Goal: Transaction & Acquisition: Book appointment/travel/reservation

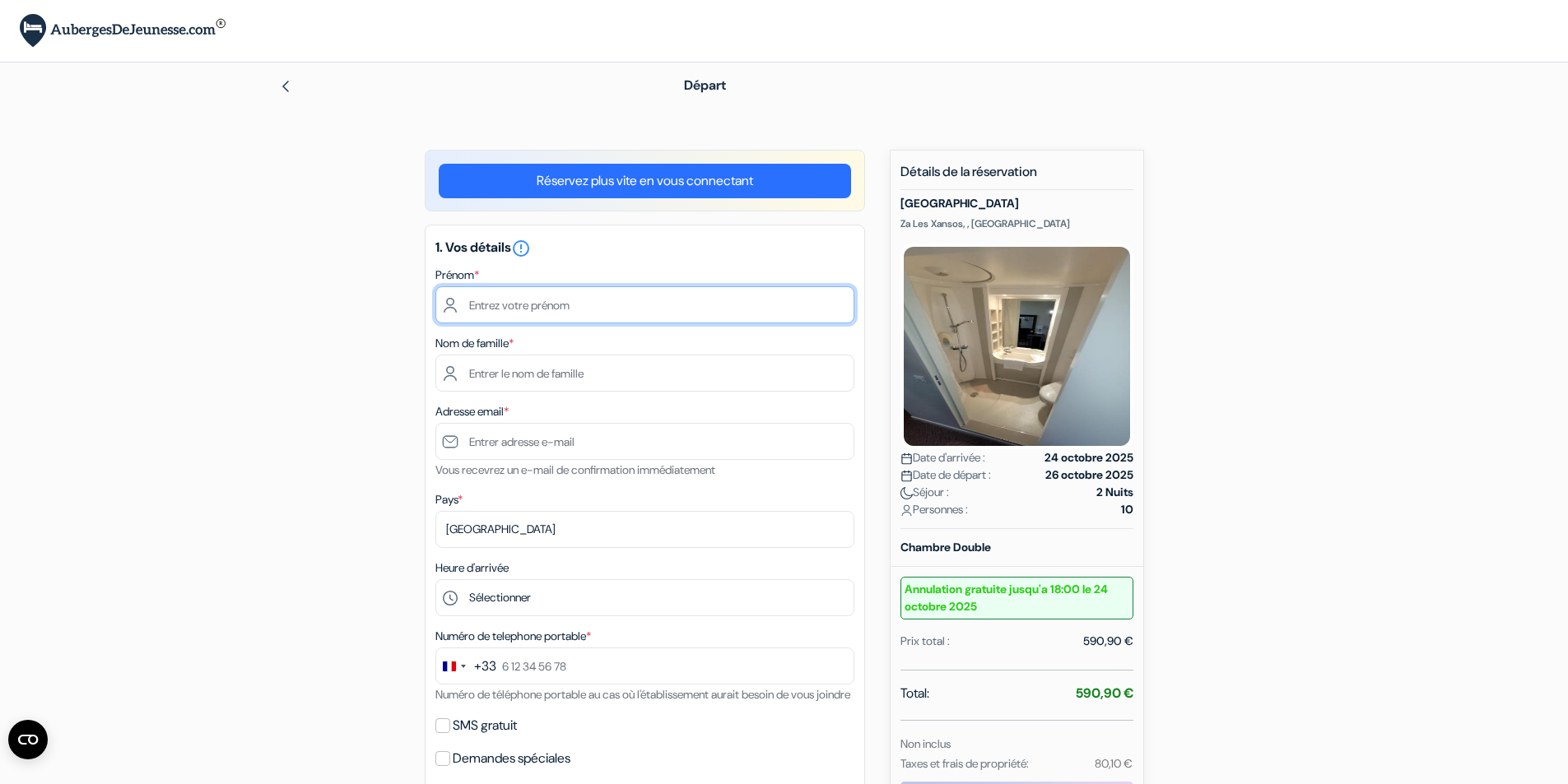
click at [494, 314] on input "text" at bounding box center [644, 305] width 419 height 37
type input "d"
type input "[PERSON_NAME]"
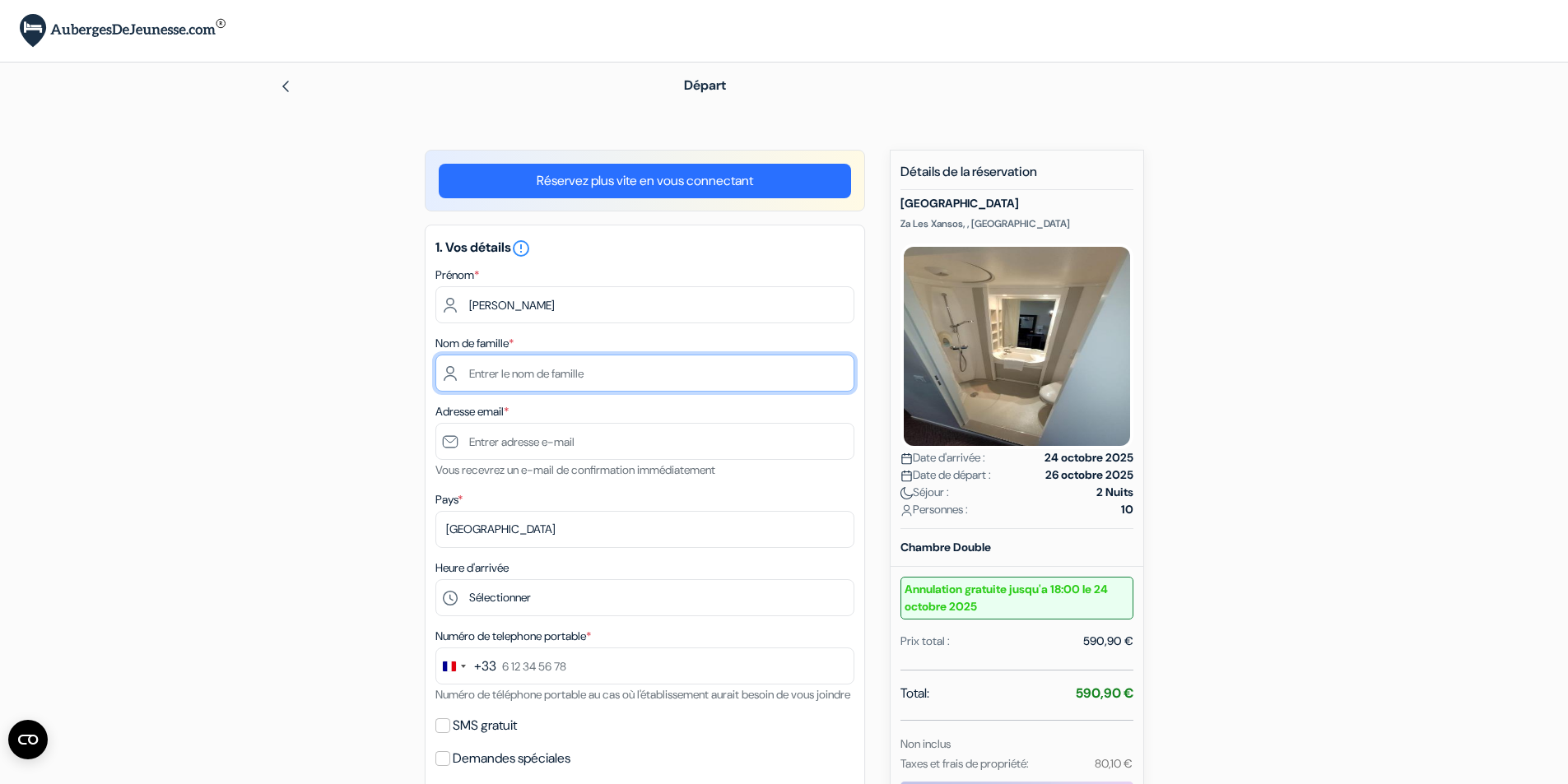
click at [484, 383] on input "text" at bounding box center [644, 373] width 419 height 37
type input "perrin"
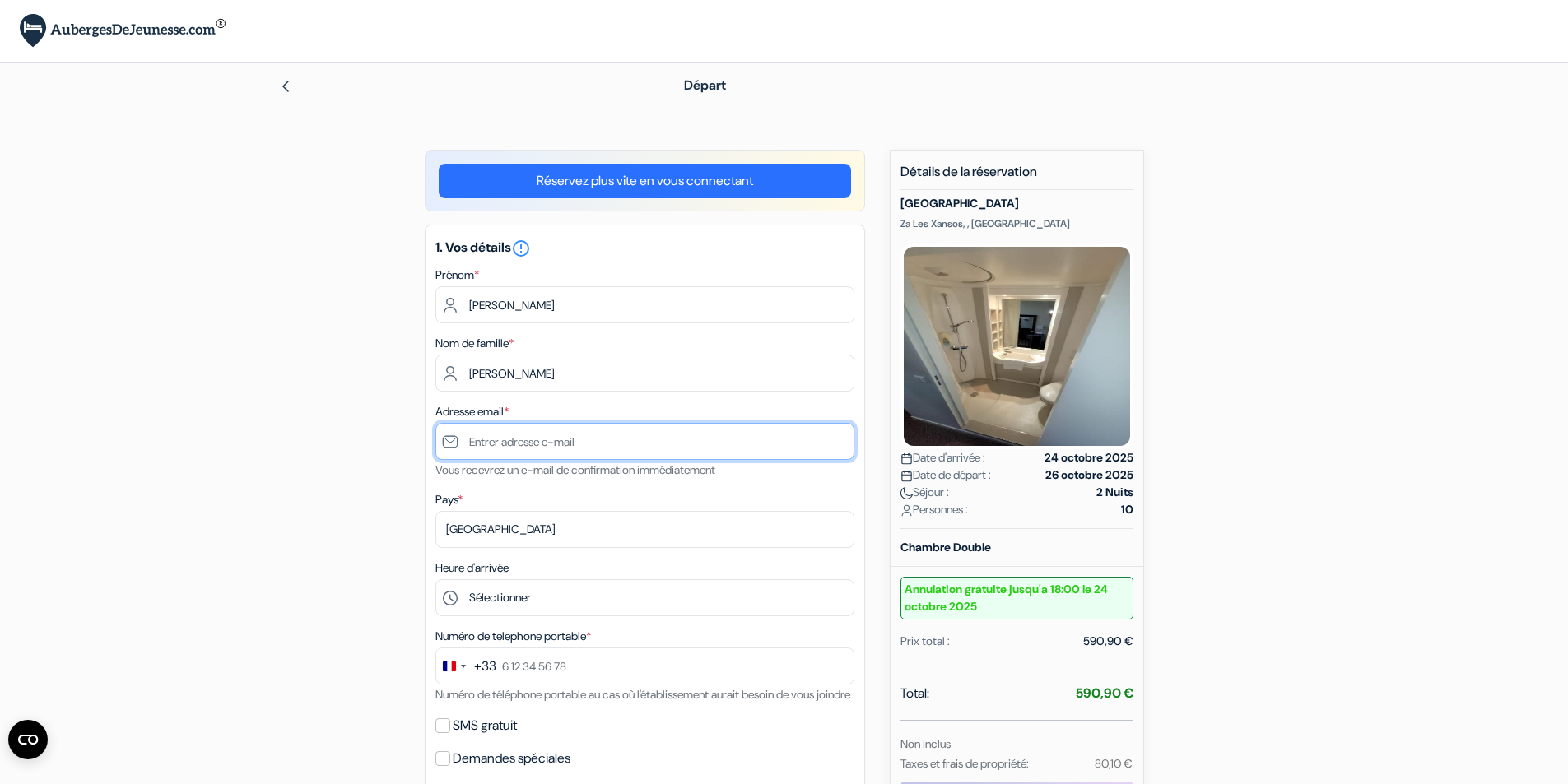
click at [501, 437] on input "text" at bounding box center [644, 442] width 419 height 37
type input "[EMAIL_ADDRESS][DOMAIN_NAME]"
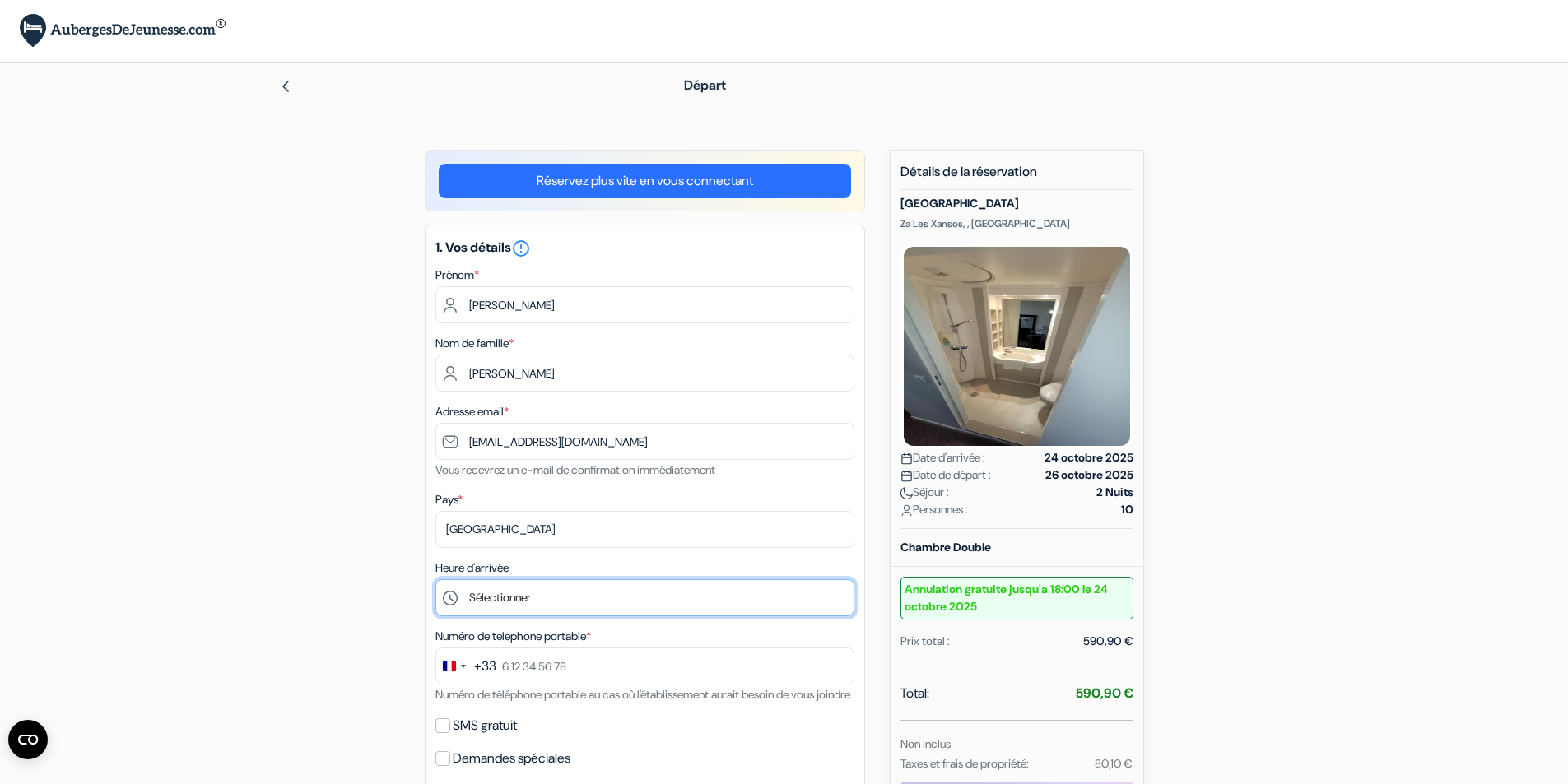
click at [511, 601] on select "Sélectionner 13:00 14:00 15:00 16:00 17:00 18:00 19:00 20:00" at bounding box center [644, 598] width 419 height 37
select select "20"
click at [435, 579] on select "Sélectionner 13:00 14:00 15:00 16:00 17:00 18:00 19:00 20:00" at bounding box center [644, 598] width 419 height 37
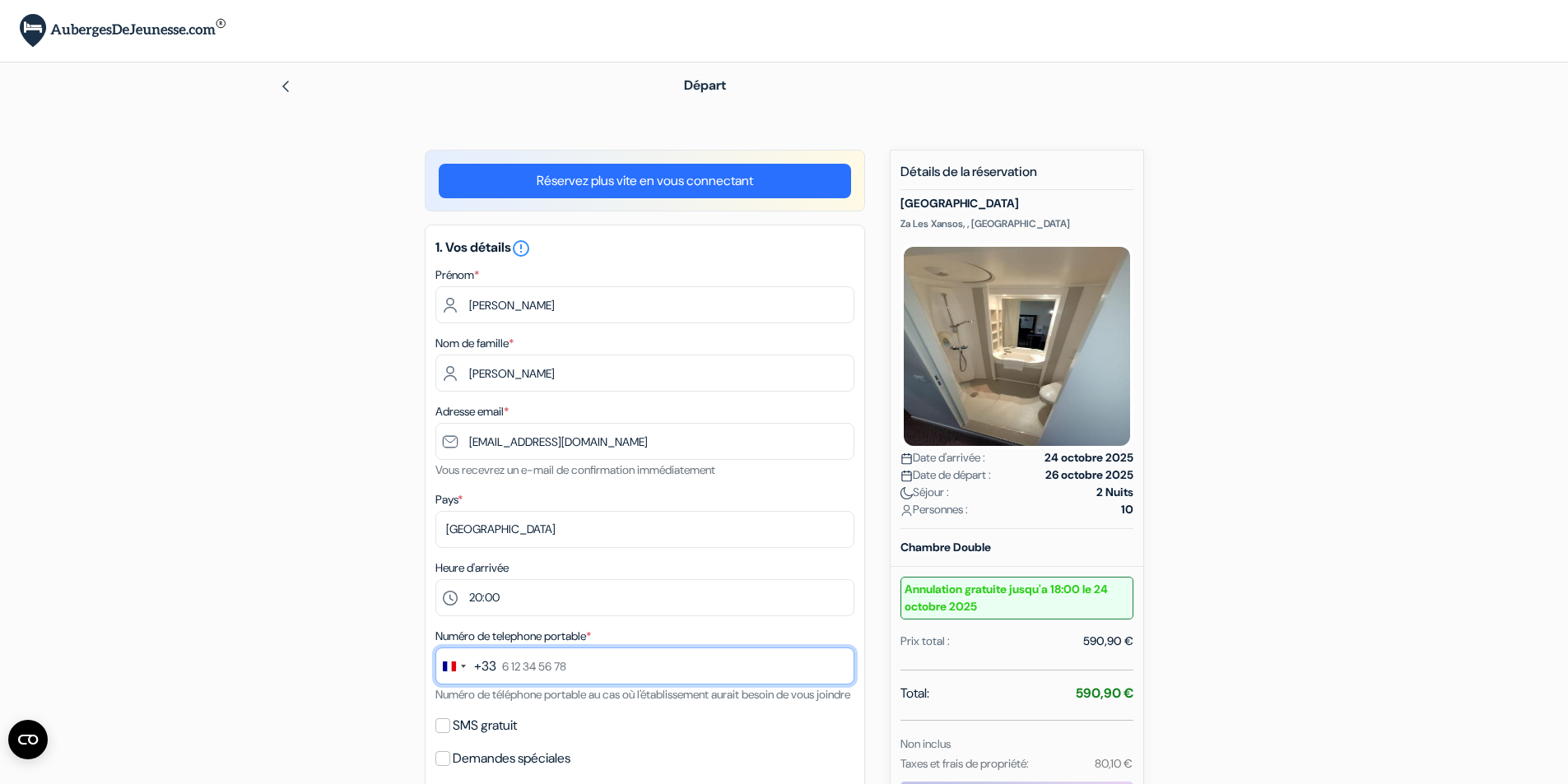
click at [614, 670] on input "text" at bounding box center [644, 666] width 419 height 37
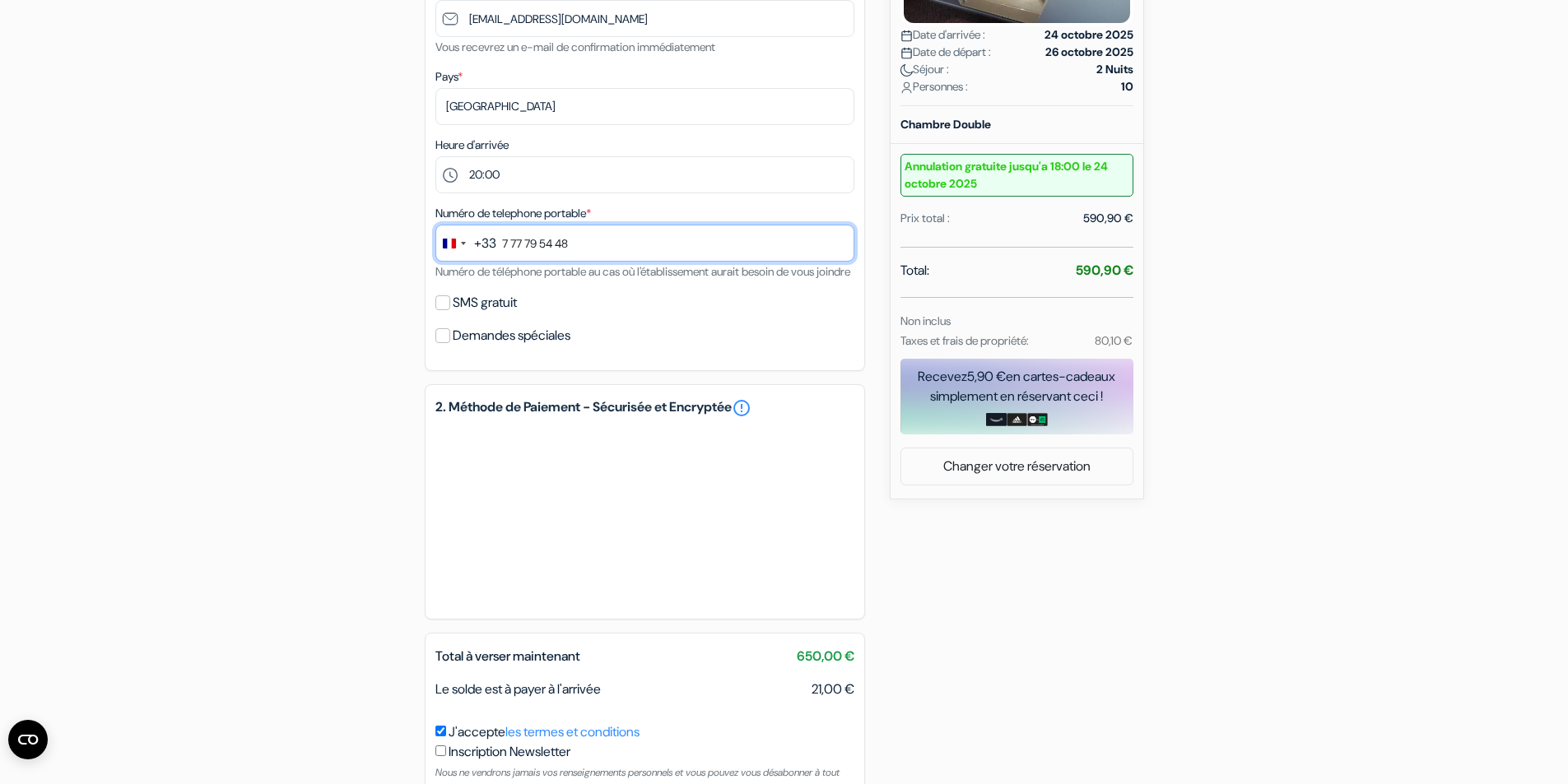
scroll to position [425, 0]
type input "7 77 79 54 48"
click at [159, 572] on form "Départ add_box BRAUCOL Hotel Za Les Xansos, , France BRAUCOL Hotel no_plan" at bounding box center [784, 234] width 1568 height 1192
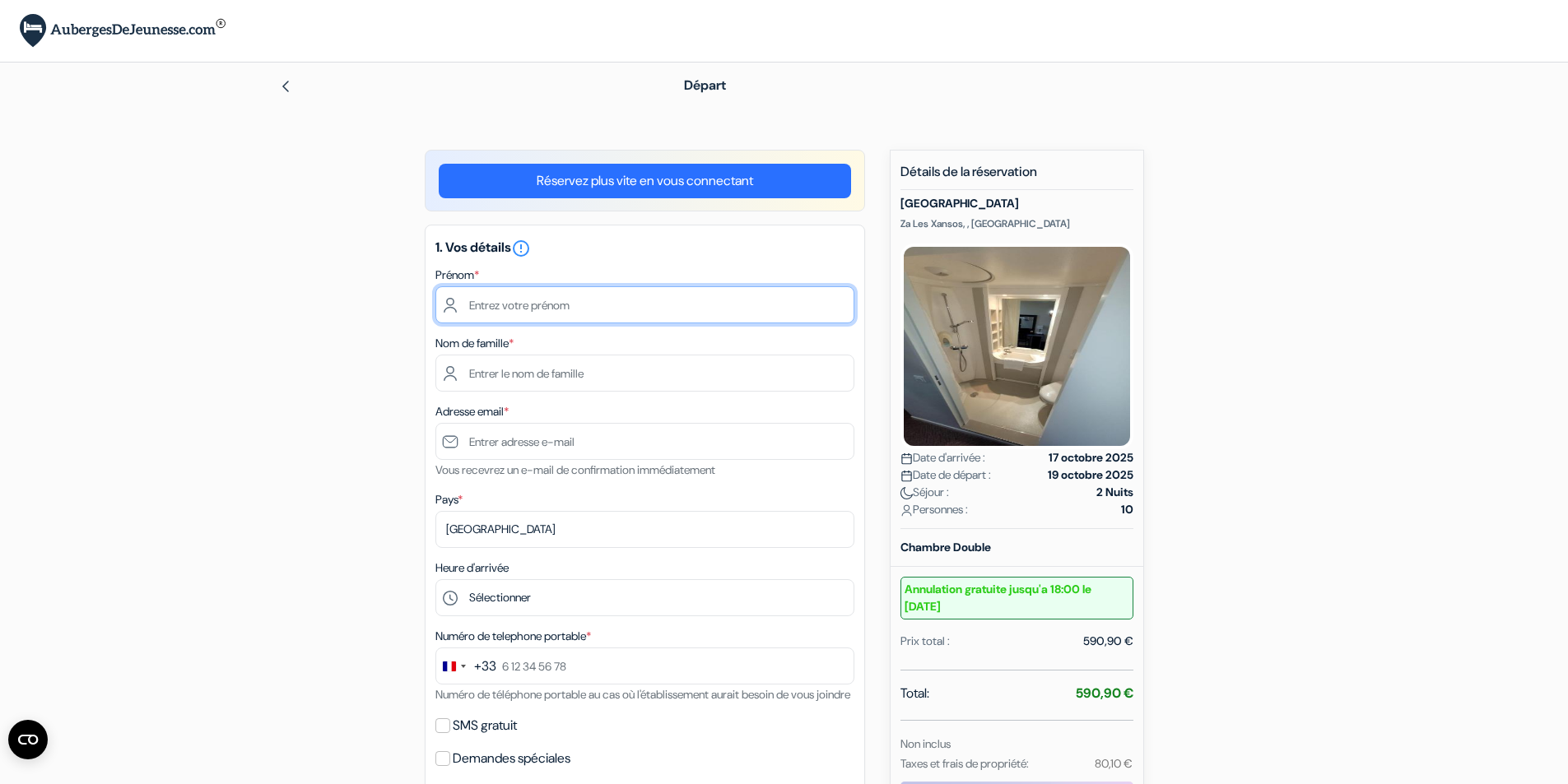
click at [634, 311] on input "text" at bounding box center [644, 305] width 419 height 37
type input "[PERSON_NAME]"
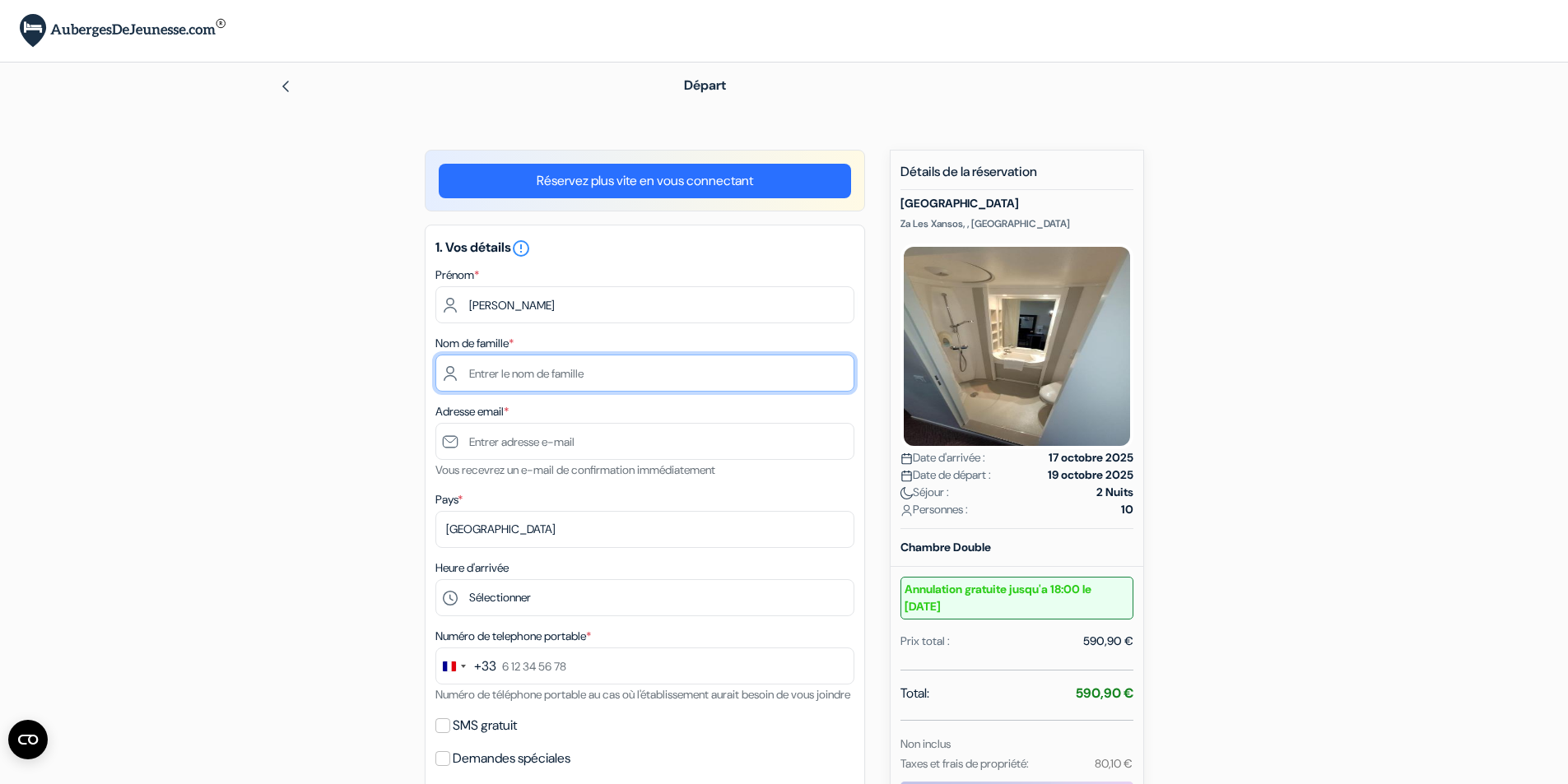
click at [560, 382] on input "text" at bounding box center [644, 373] width 419 height 37
type input "perrin"
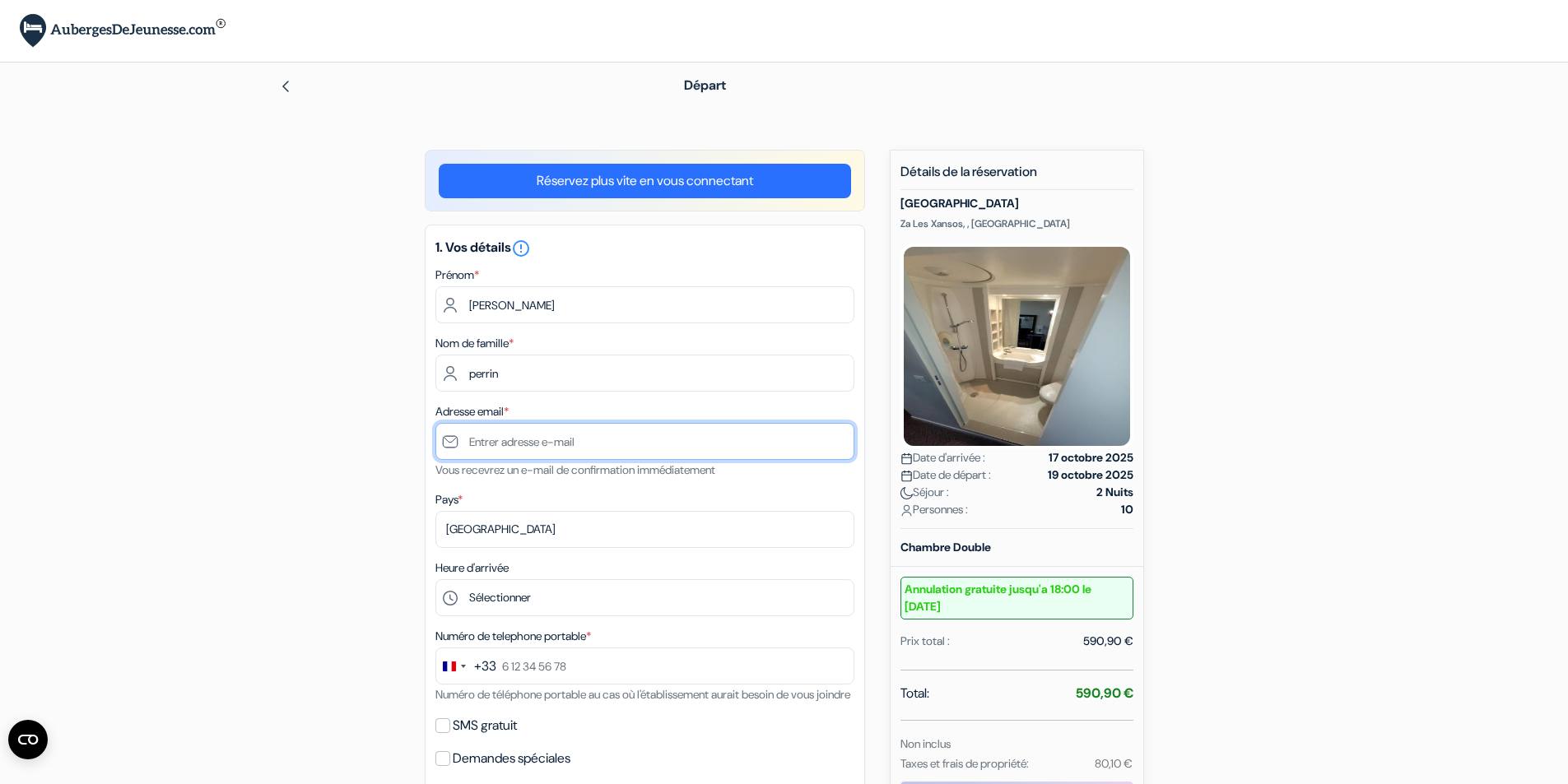
click at [560, 451] on input "text" at bounding box center [644, 442] width 419 height 37
type input "[EMAIL_ADDRESS][DOMAIN_NAME]"
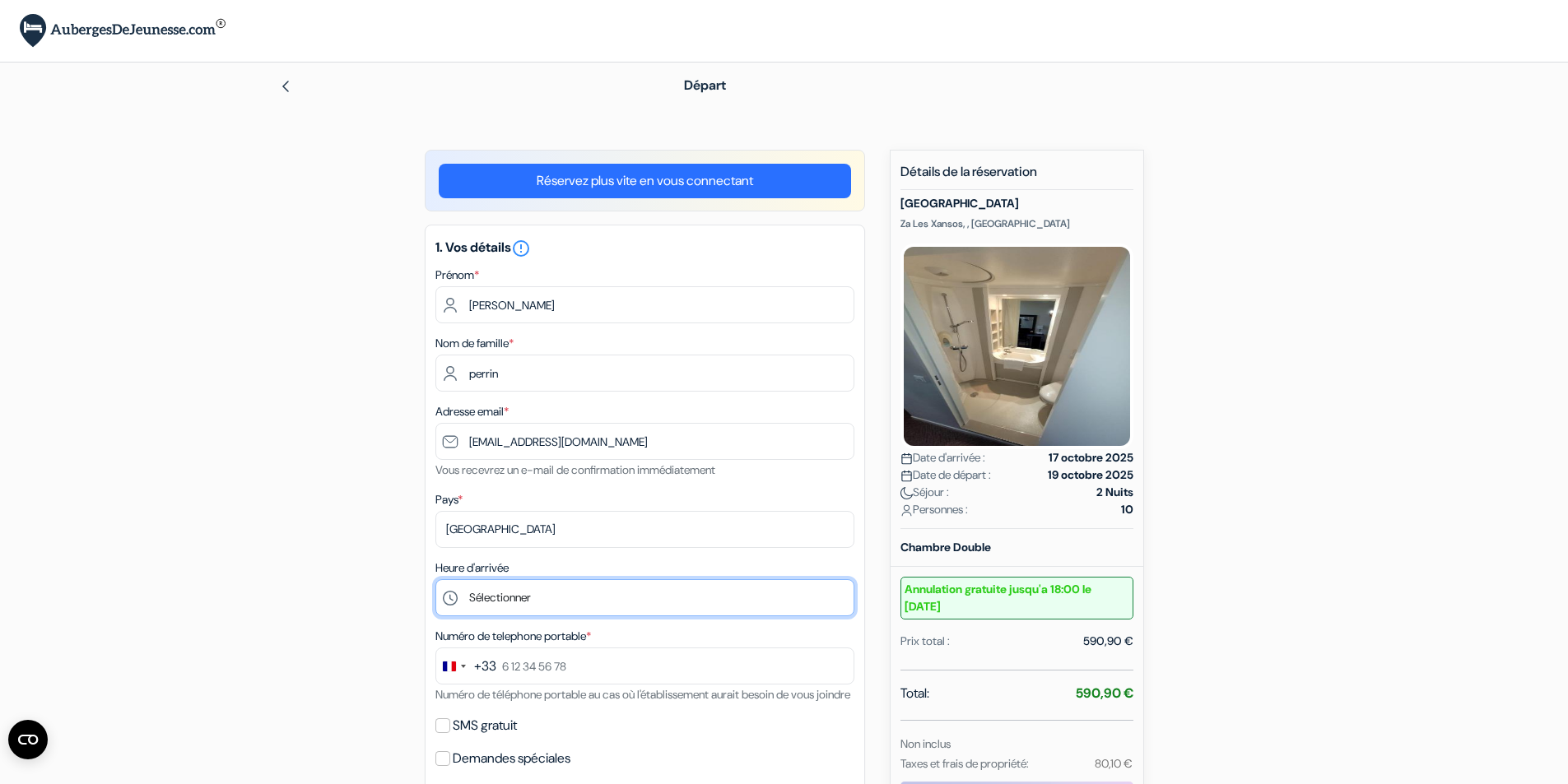
click at [544, 597] on select "Sélectionner 13:00 14:00 15:00 16:00 17:00 18:00 19:00 20:00" at bounding box center [644, 598] width 419 height 37
select select "20"
click at [435, 579] on select "Sélectionner 13:00 14:00 15:00 16:00 17:00 18:00 19:00 20:00" at bounding box center [644, 598] width 419 height 37
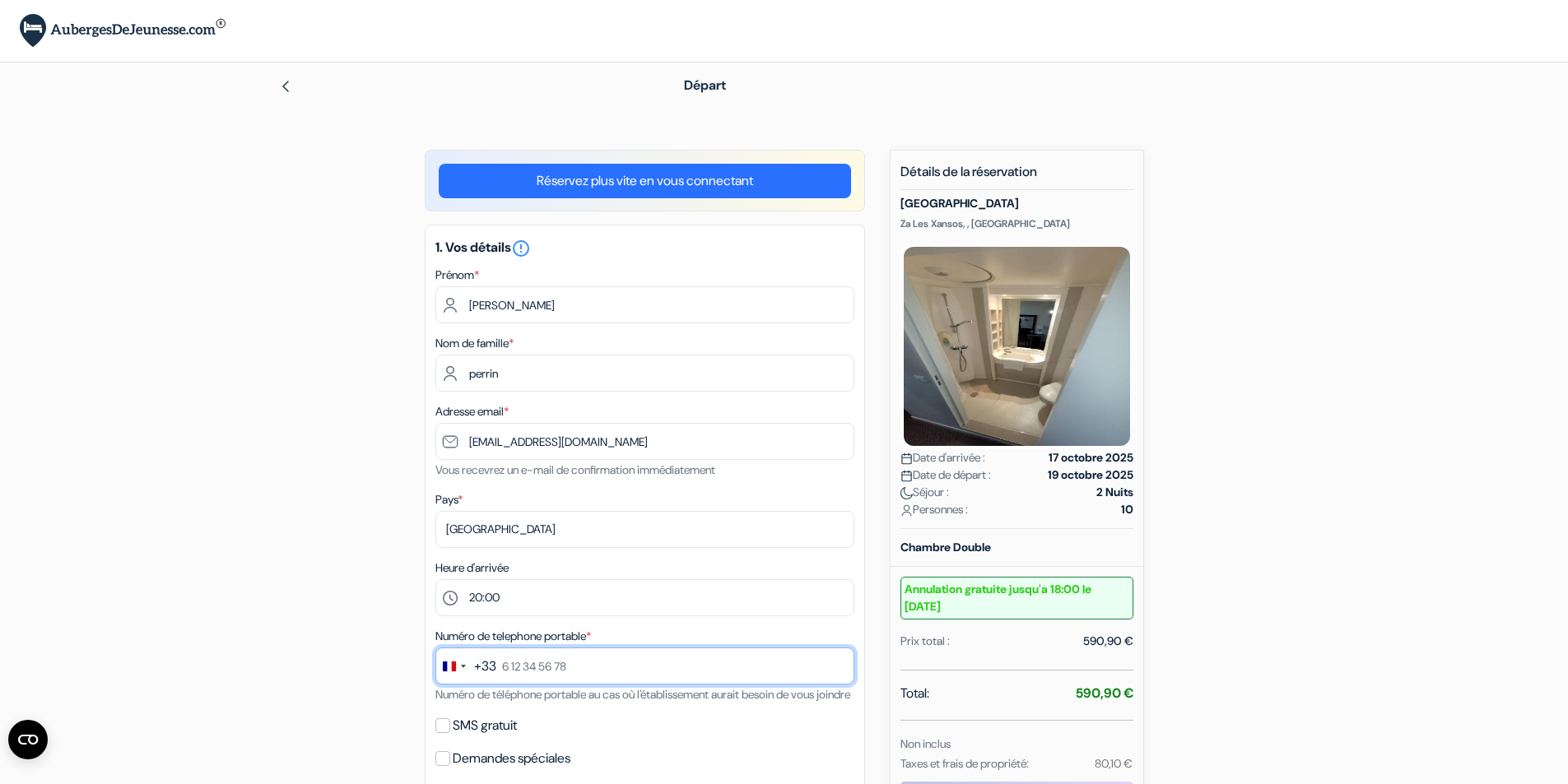
click at [533, 674] on input "text" at bounding box center [644, 666] width 419 height 37
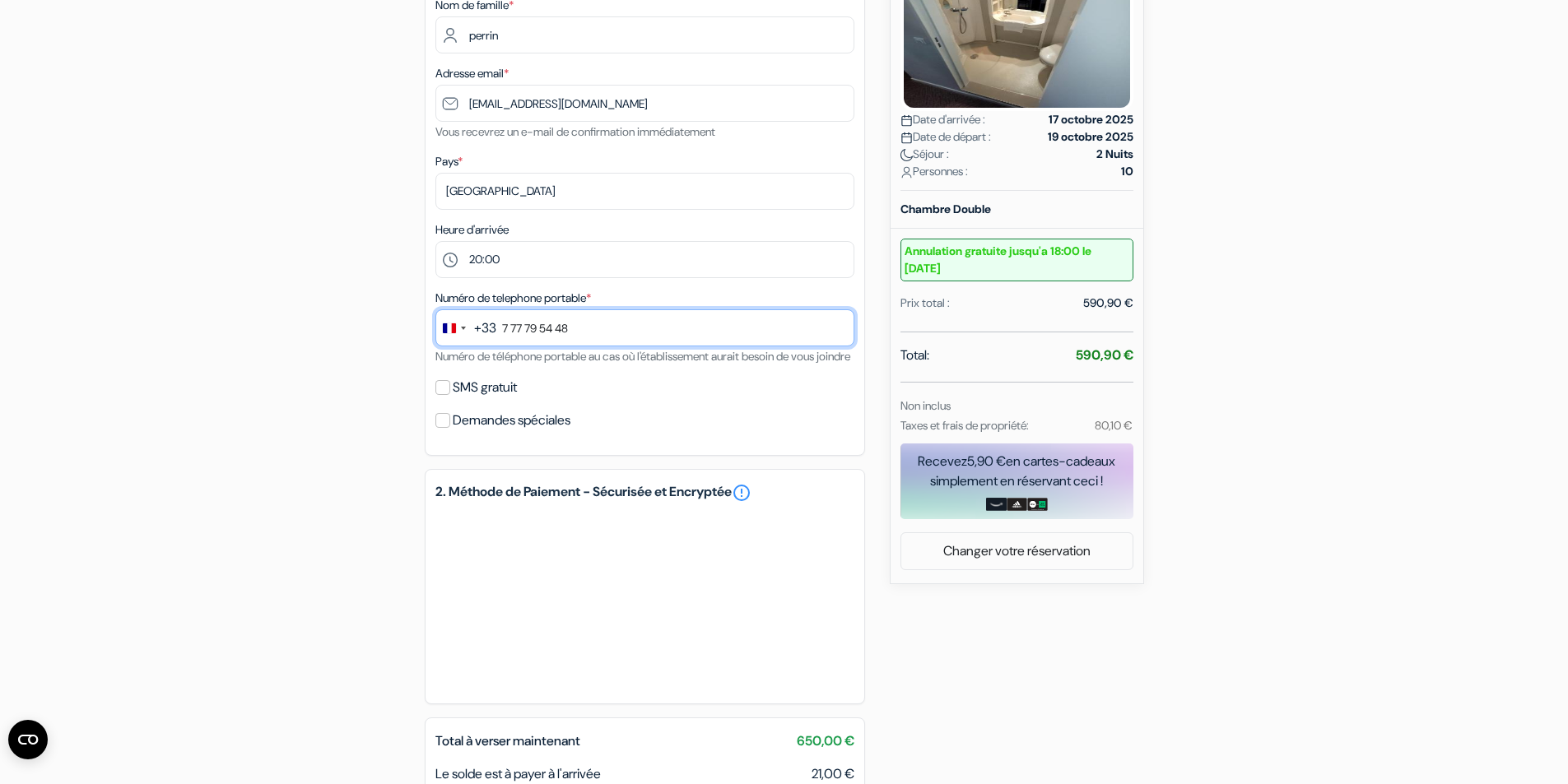
scroll to position [377, 0]
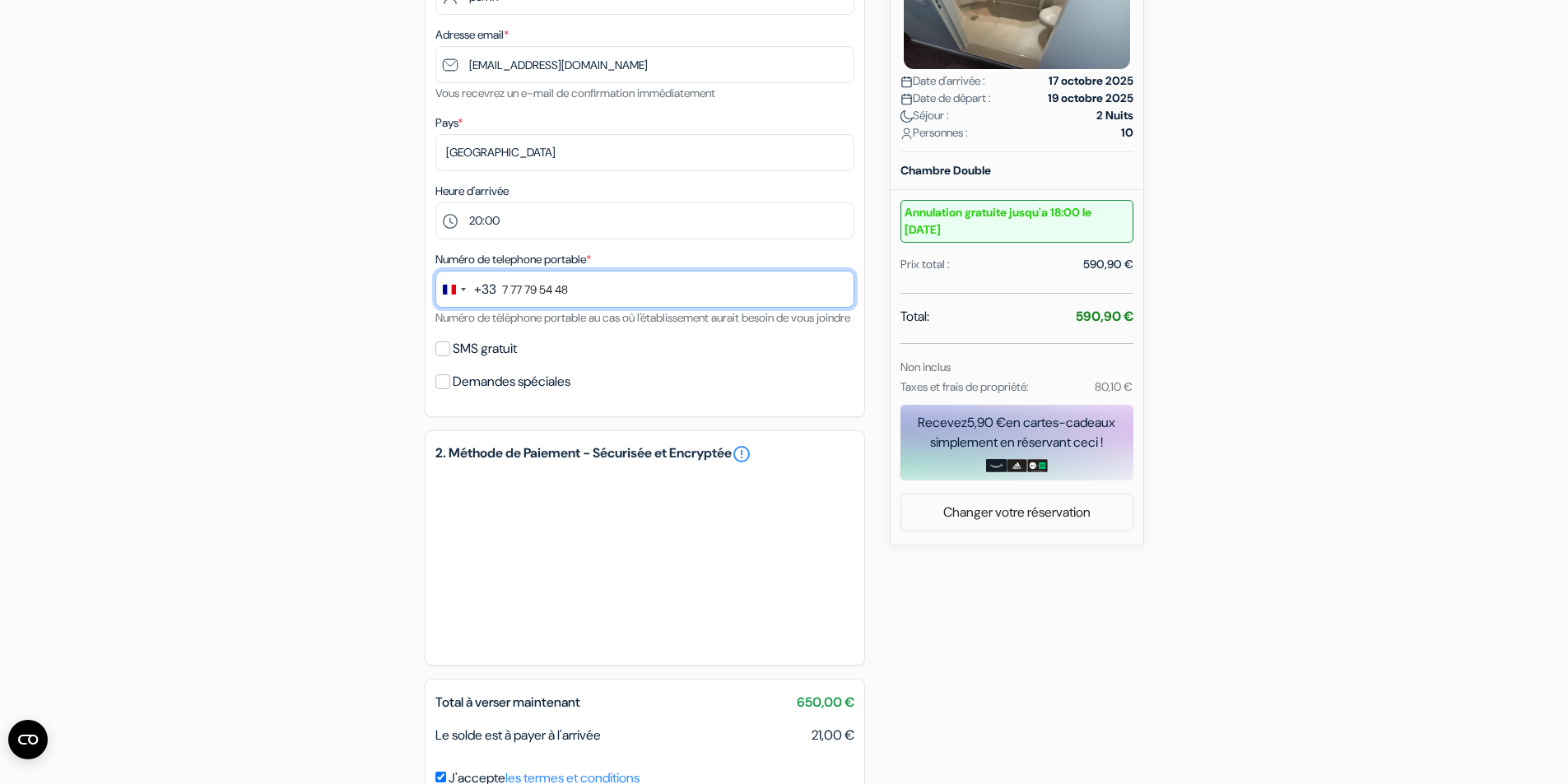
type input "7 77 79 54 48"
click at [447, 356] on input "SMS gratuit" at bounding box center [442, 348] width 14 height 14
checkbox input "true"
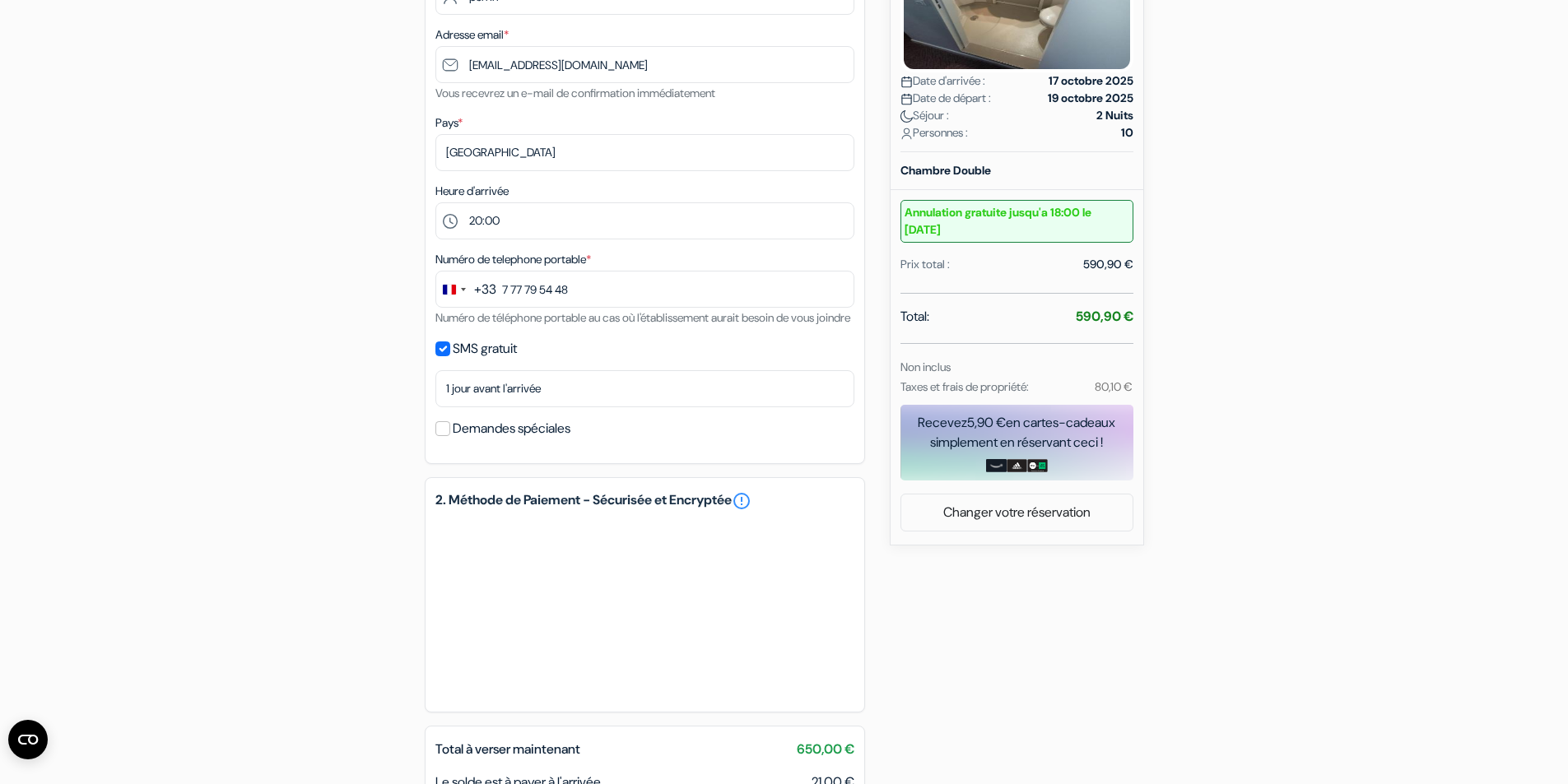
click at [445, 440] on div "Demandes spéciales" at bounding box center [644, 428] width 419 height 23
click at [444, 436] on input "Demandes spéciales" at bounding box center [442, 428] width 14 height 14
checkbox input "true"
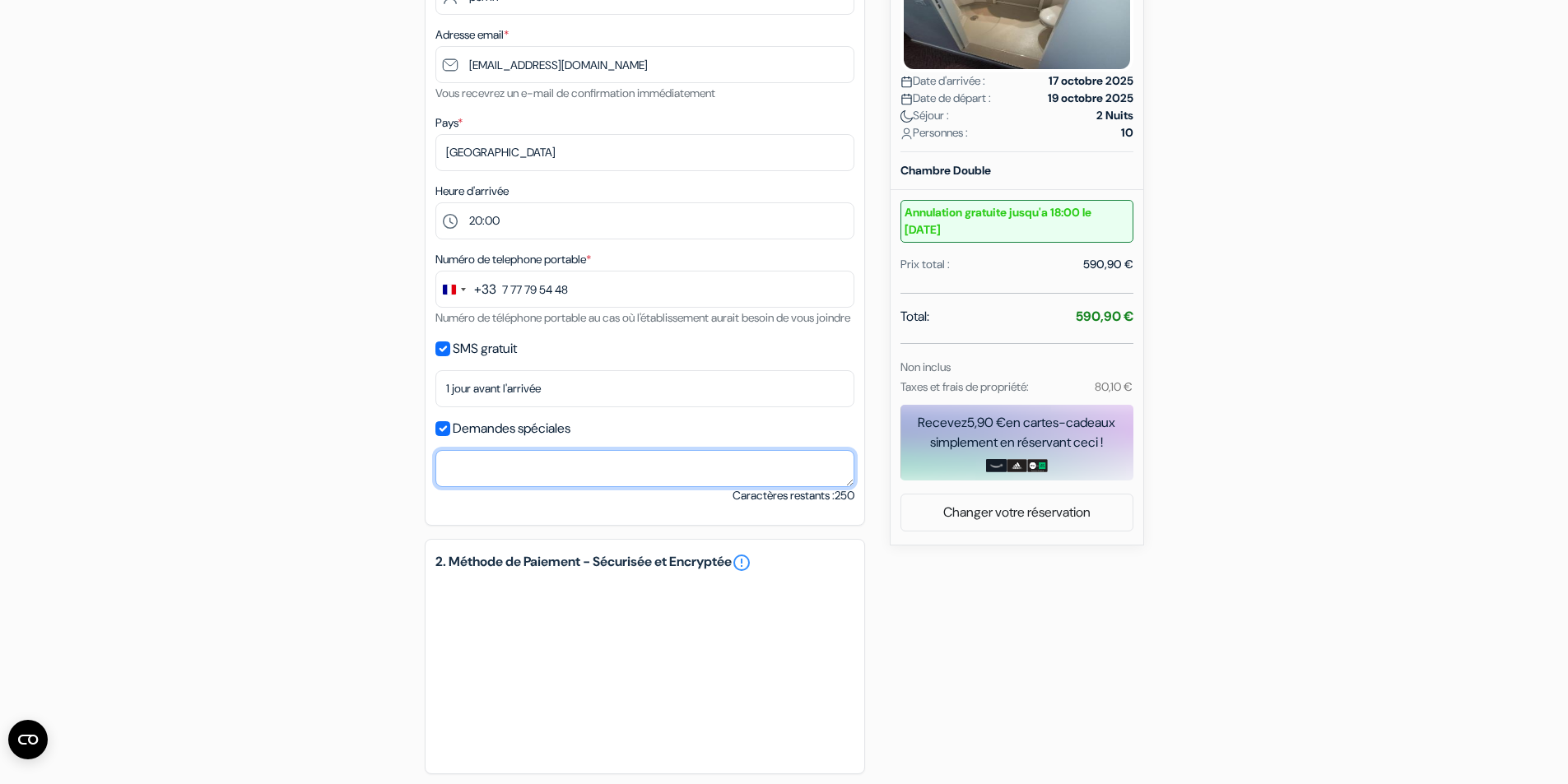
click at [462, 481] on textarea at bounding box center [644, 469] width 419 height 37
type textarea "a"
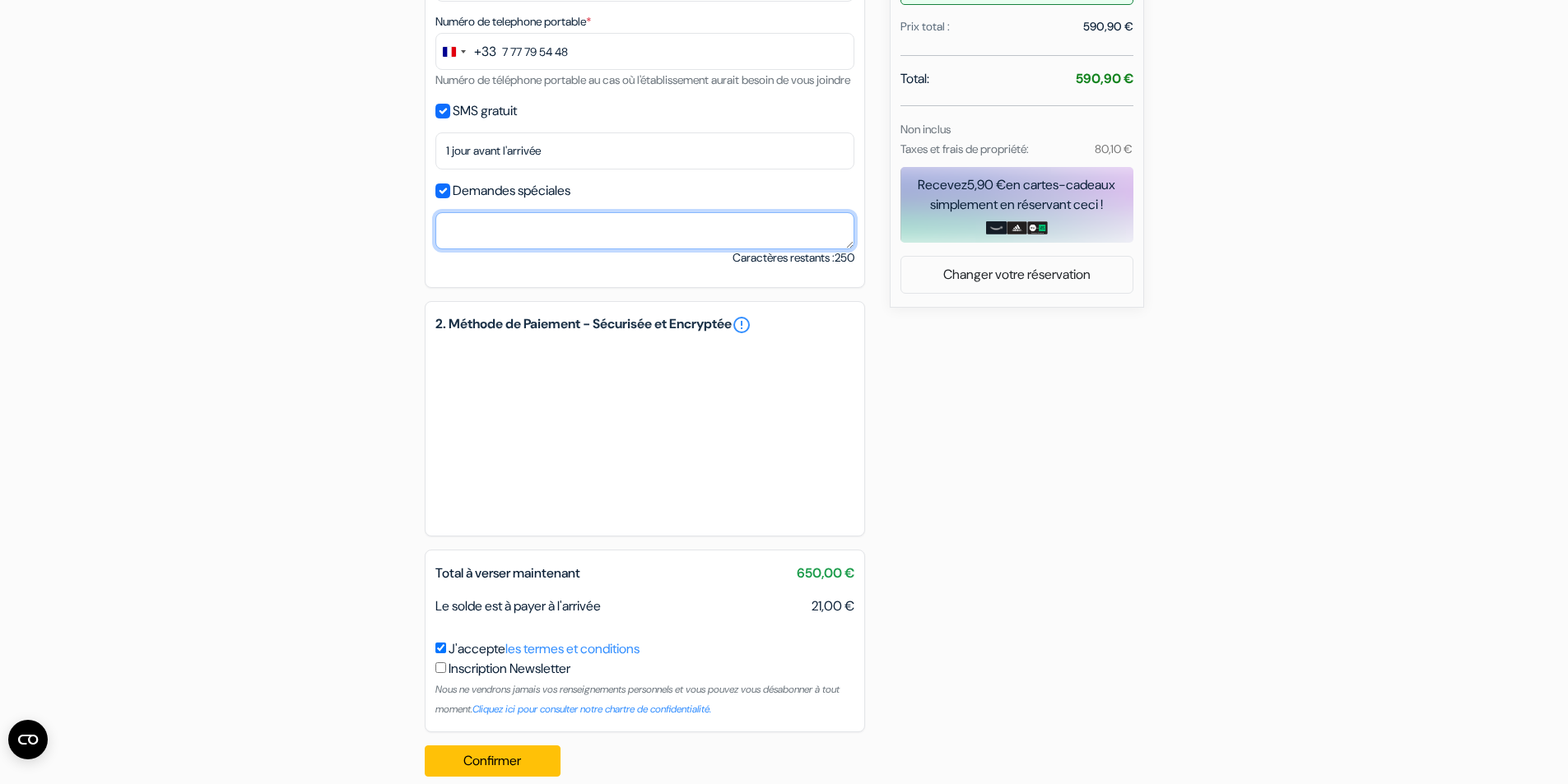
scroll to position [657, 0]
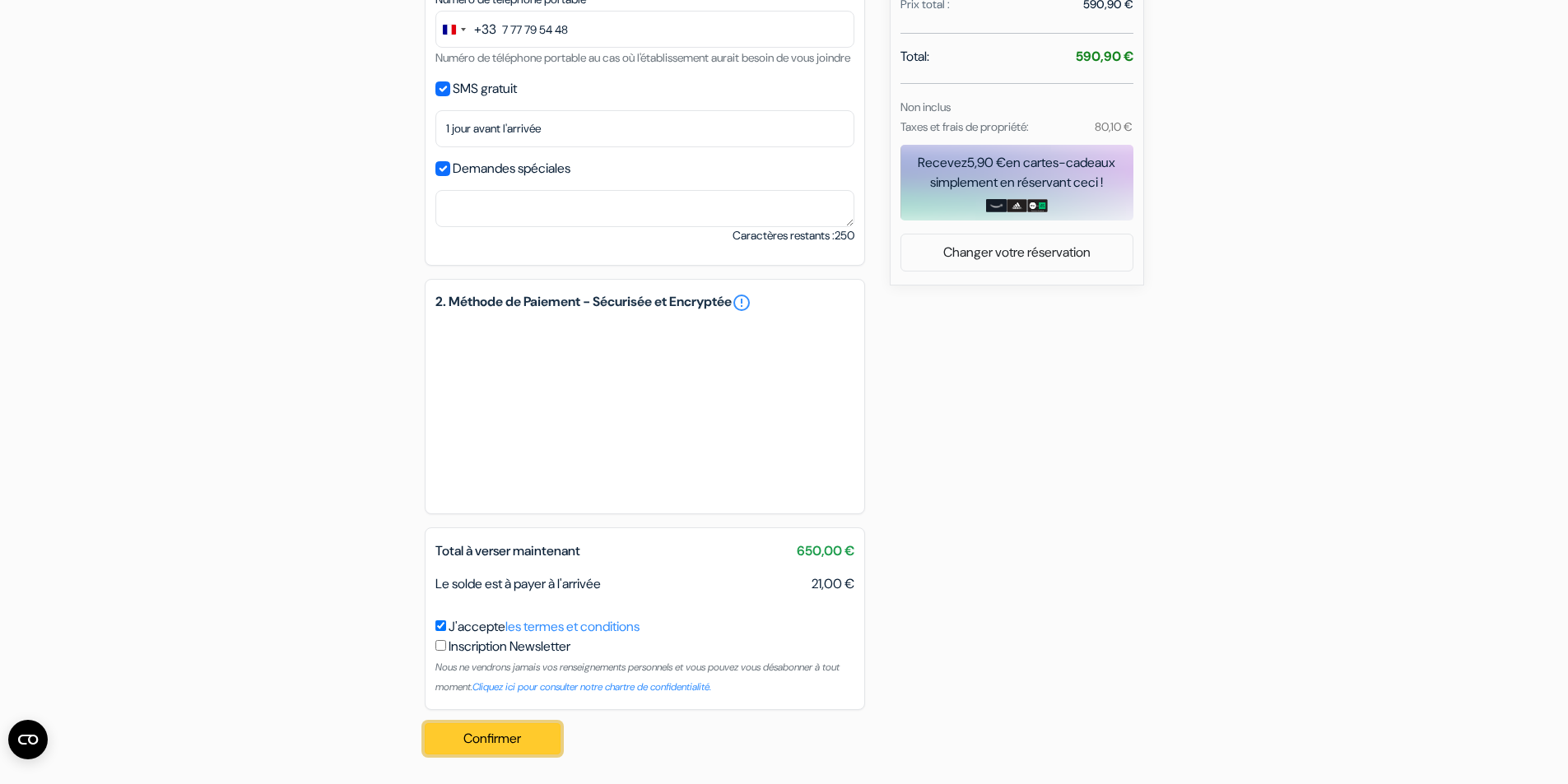
click at [525, 738] on button "Confirmer Loading..." at bounding box center [493, 738] width 137 height 31
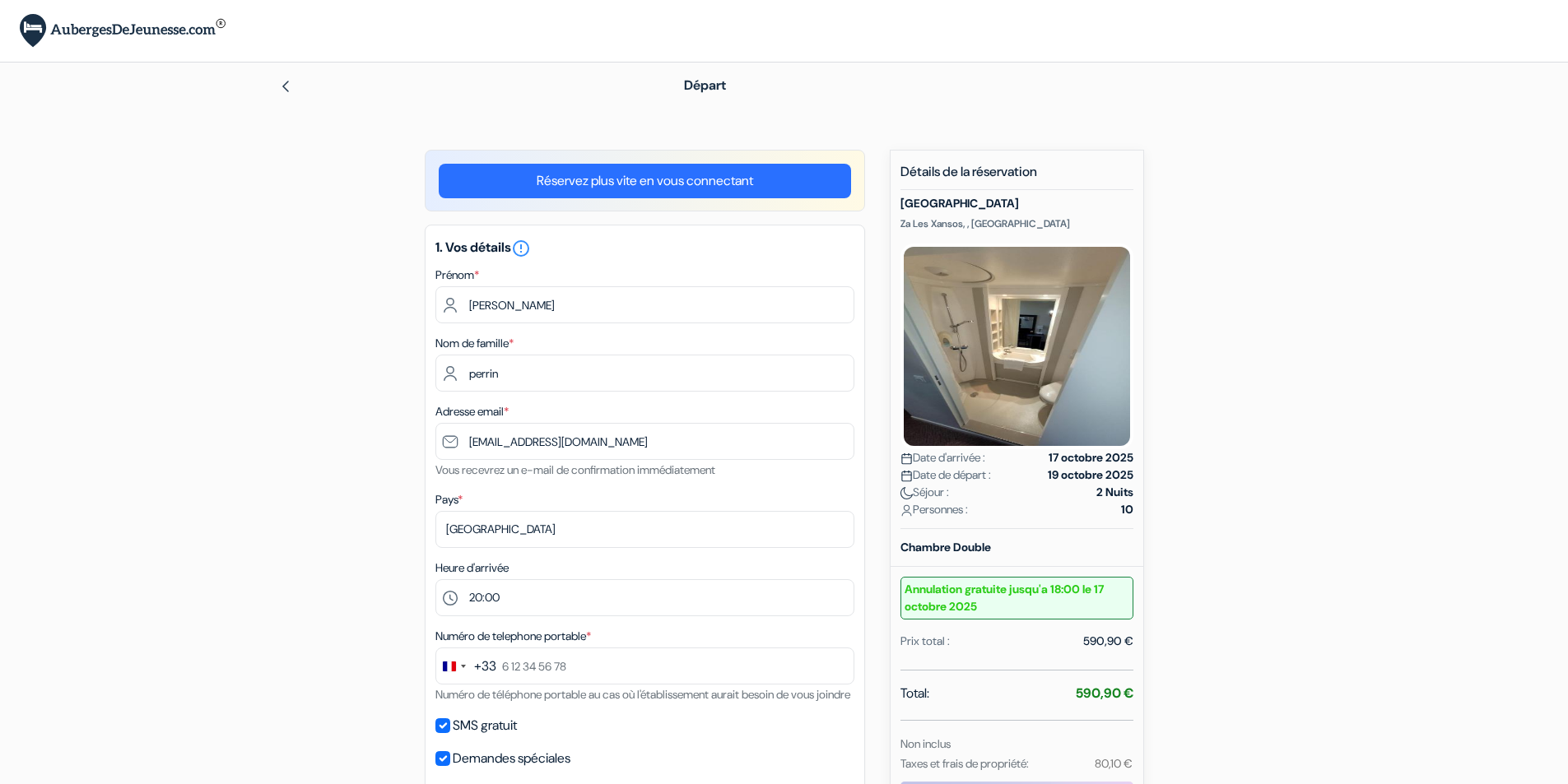
select select "20"
